Goal: Task Accomplishment & Management: Complete application form

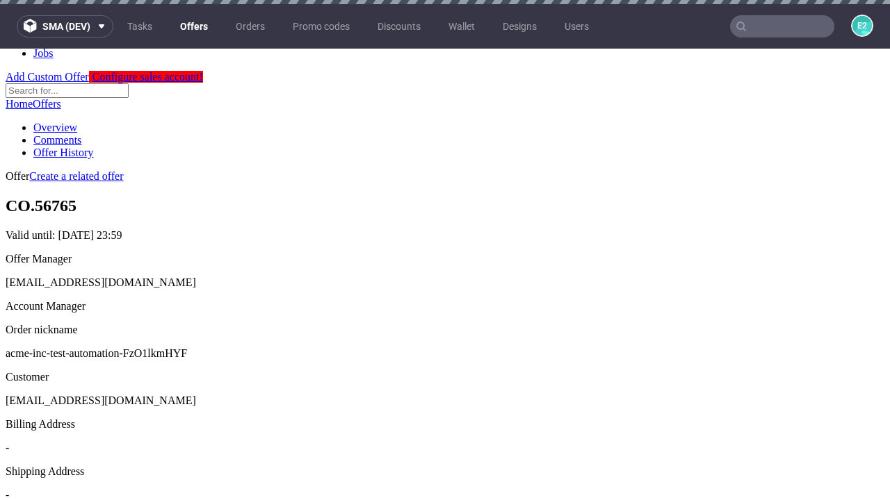
scroll to position [4, 0]
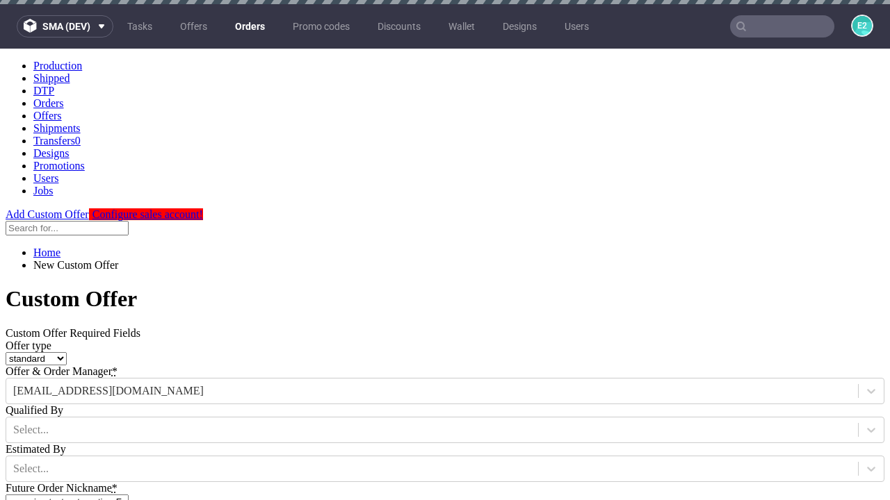
type input "acme-inc-test-automation-FzO1lkmHYF"
type input "[DATE]"
type input "[EMAIL_ADDRESS][DOMAIN_NAME]"
select select "gb"
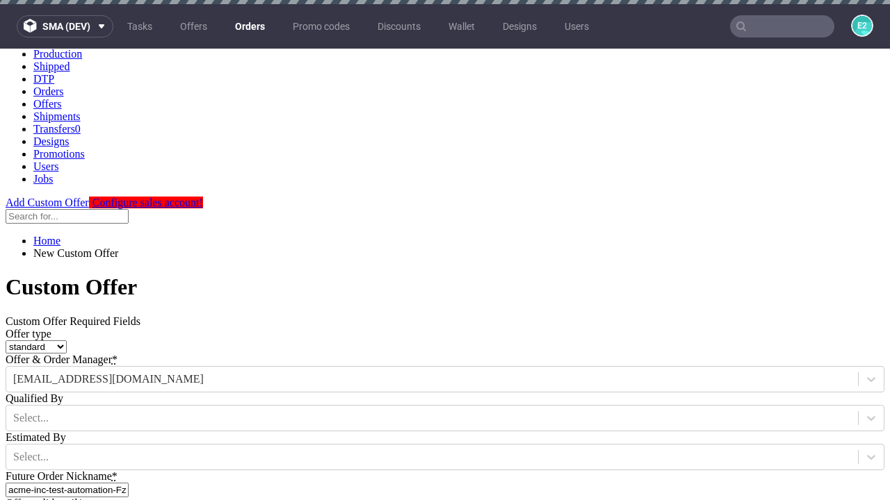
type input "[EMAIL_ADDRESS][DOMAIN_NAME]"
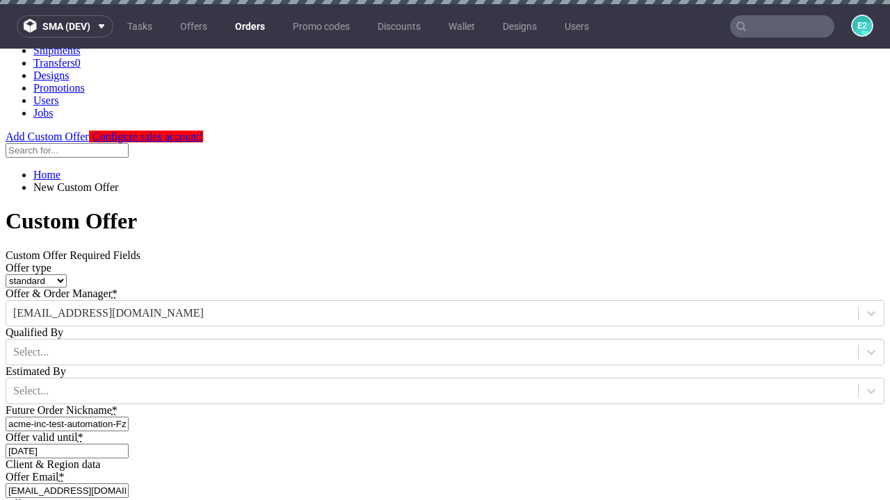
scroll to position [4, 0]
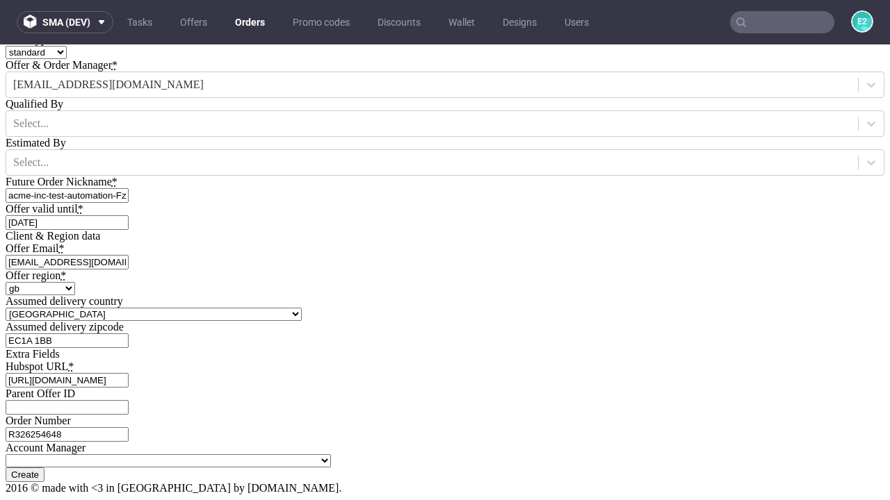
type input "[URL][DOMAIN_NAME]"
click at [44, 468] on input "Create" at bounding box center [25, 475] width 39 height 15
type input "Please wait..."
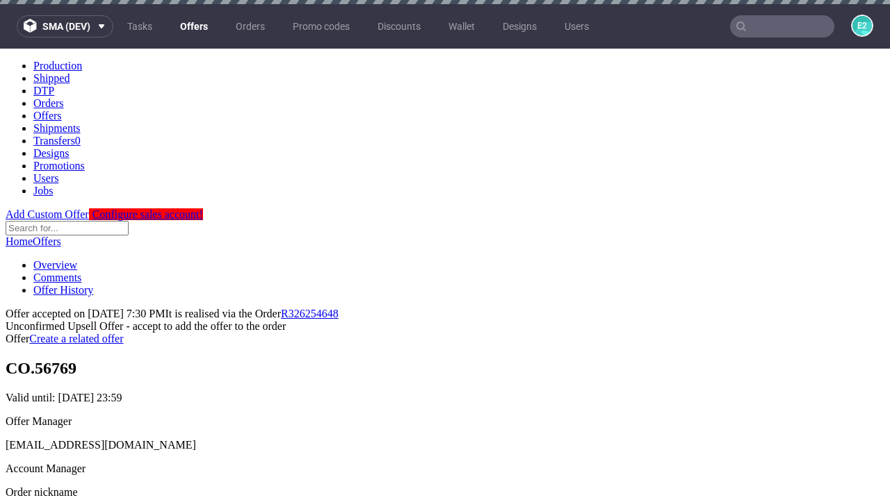
scroll to position [214, 0]
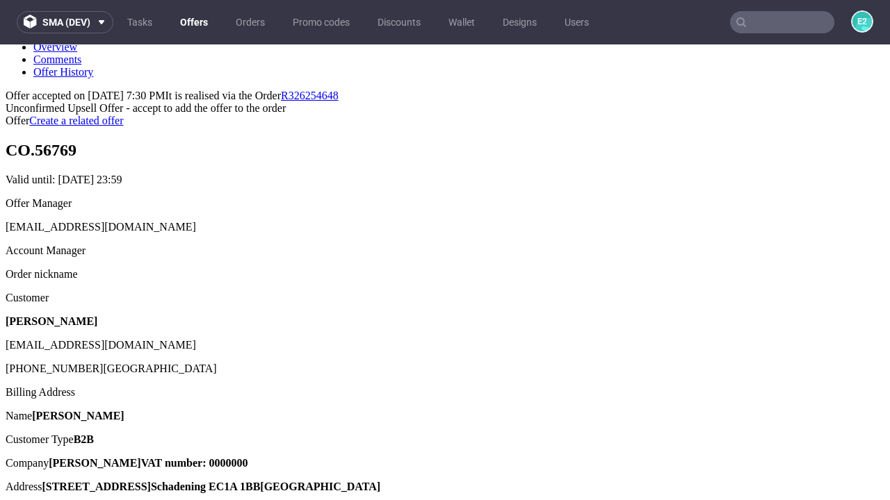
type input "In progress..."
